Goal: Navigation & Orientation: Go to known website

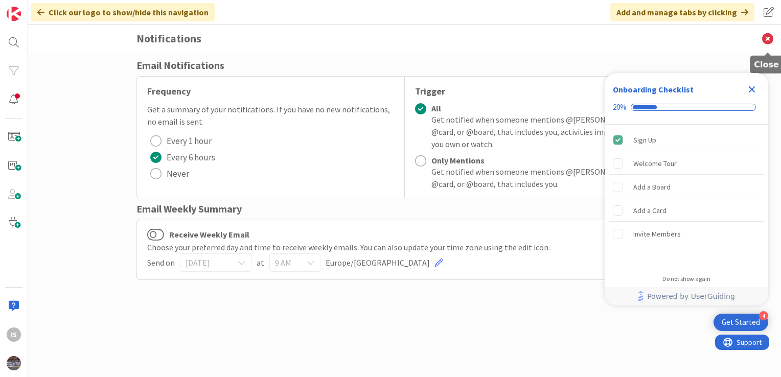
click at [770, 34] on icon at bounding box center [768, 39] width 27 height 28
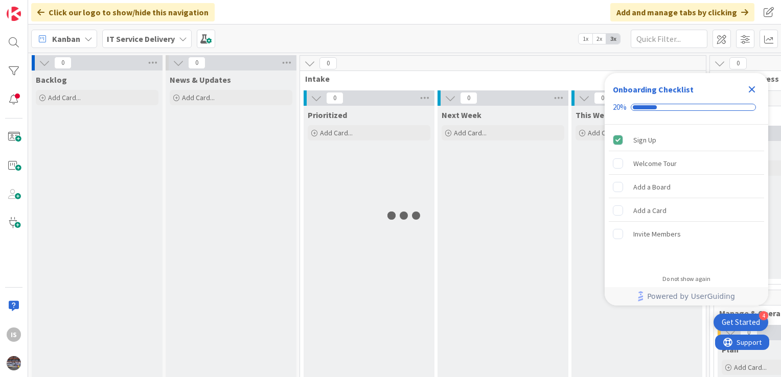
click at [748, 92] on icon "Close Checklist" at bounding box center [752, 89] width 12 height 12
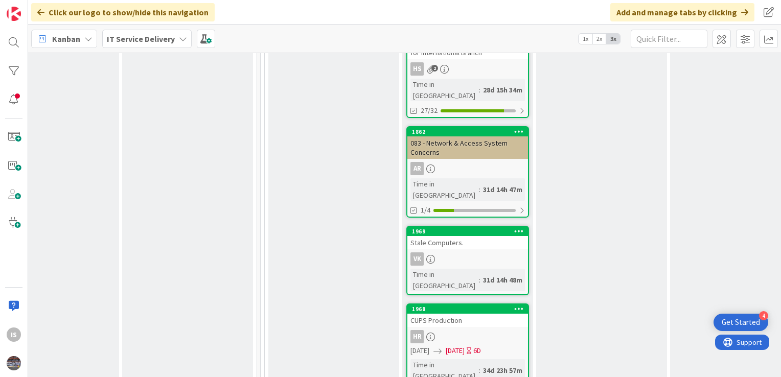
scroll to position [890, 449]
